Goal: Transaction & Acquisition: Purchase product/service

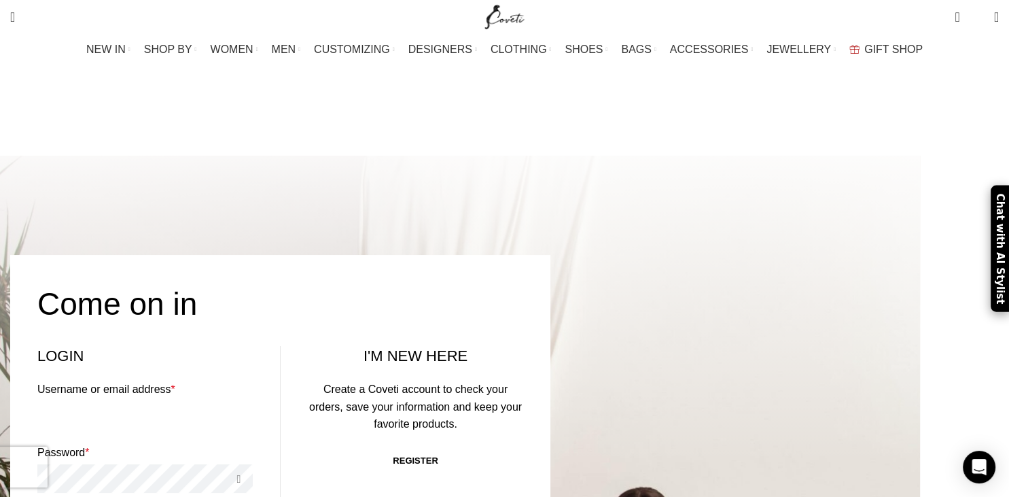
click at [520, 42] on link "CLOTHING" at bounding box center [521, 49] width 61 height 27
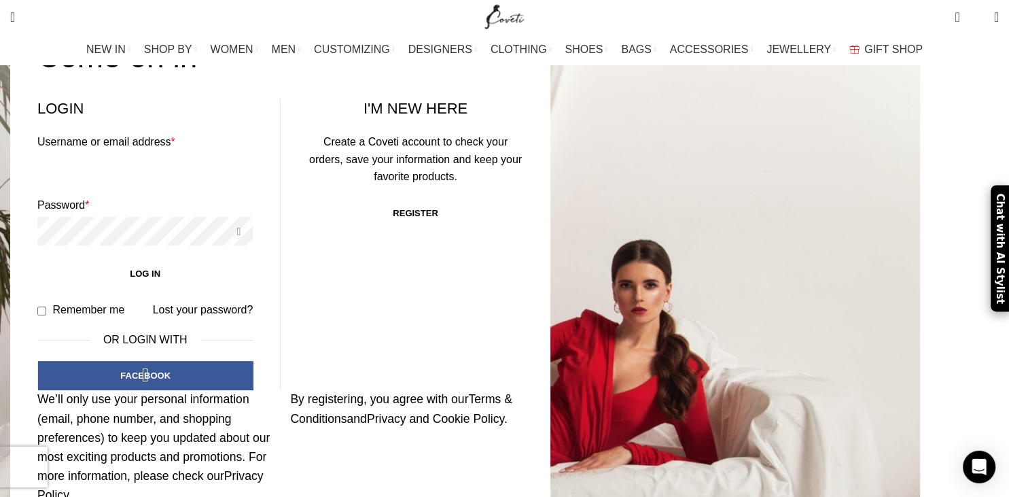
scroll to position [287, 0]
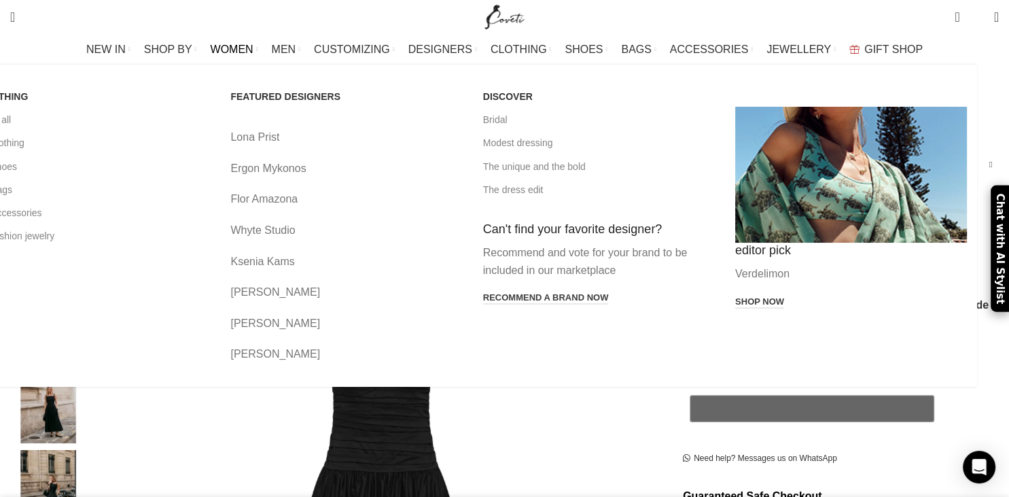
click at [338, 142] on link "Lona Prist" at bounding box center [346, 137] width 232 height 18
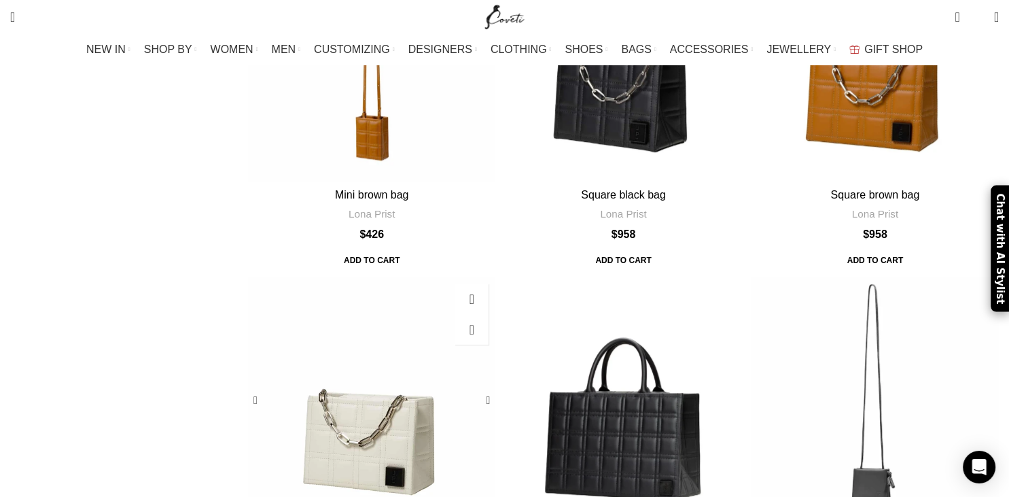
scroll to position [861, 0]
